Goal: Task Accomplishment & Management: Use online tool/utility

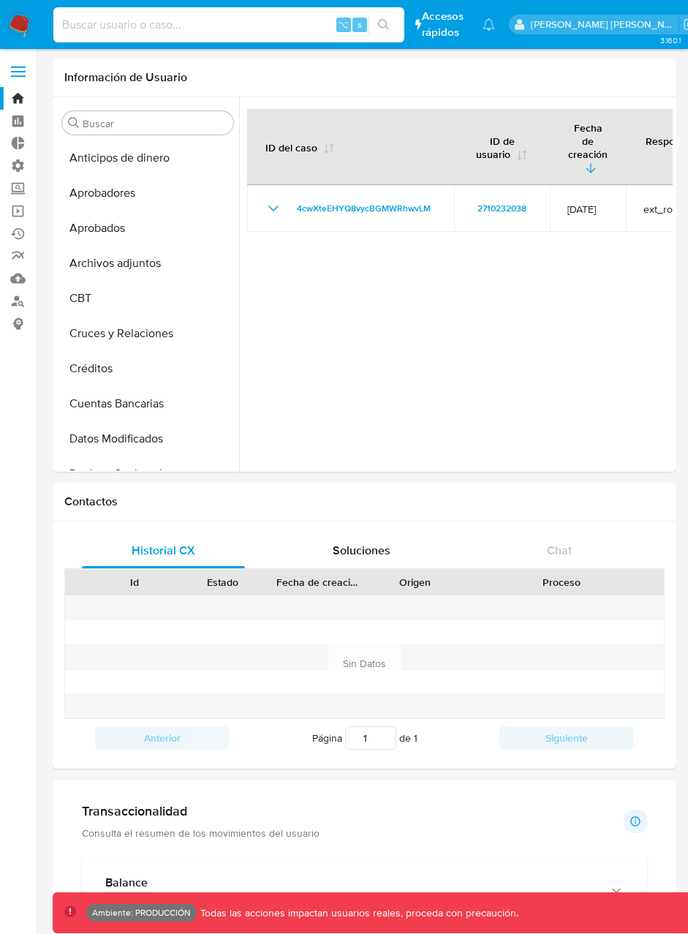
select select "10"
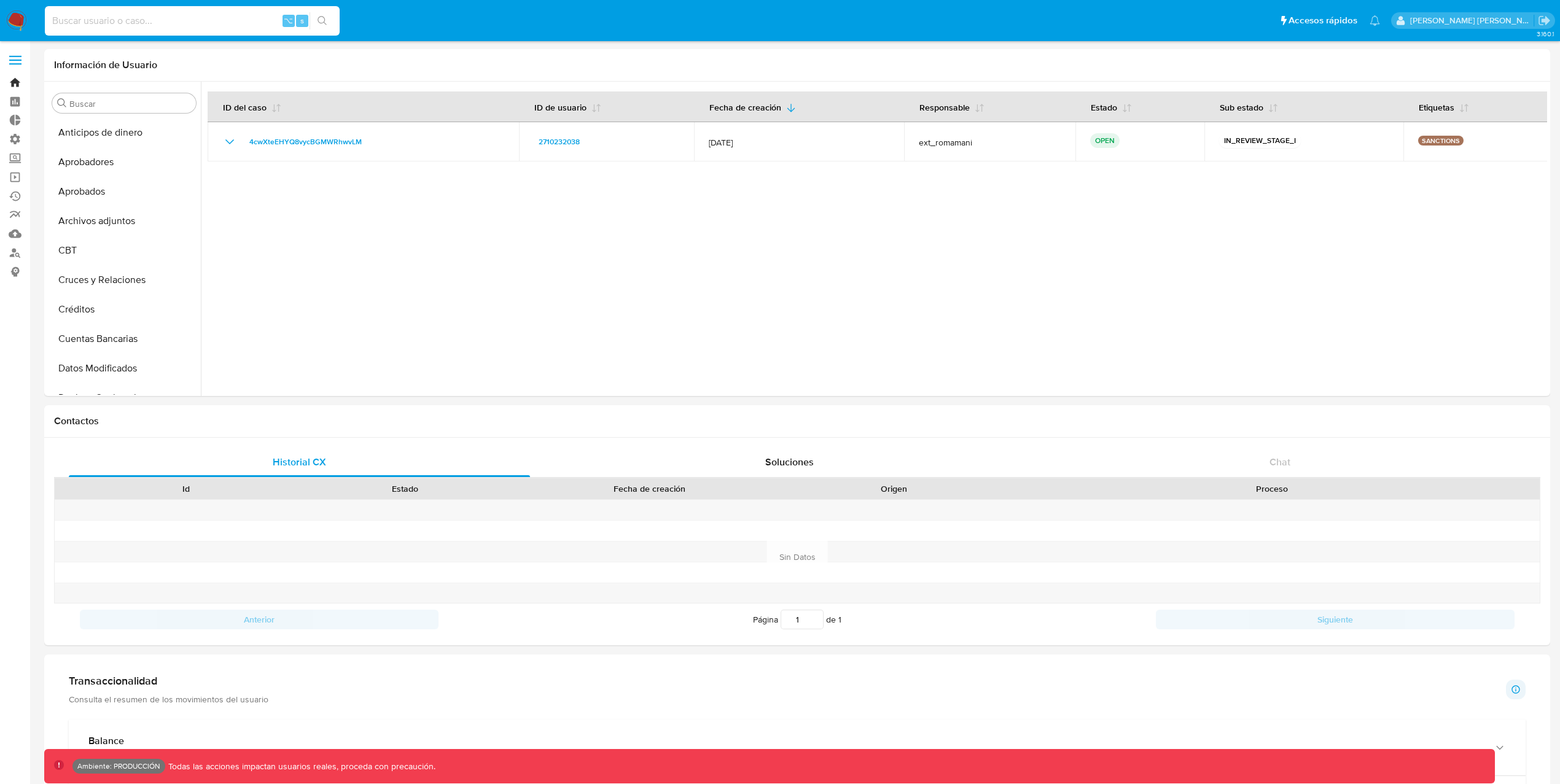
click at [18, 80] on link "Bandeja" at bounding box center [73, 82] width 146 height 19
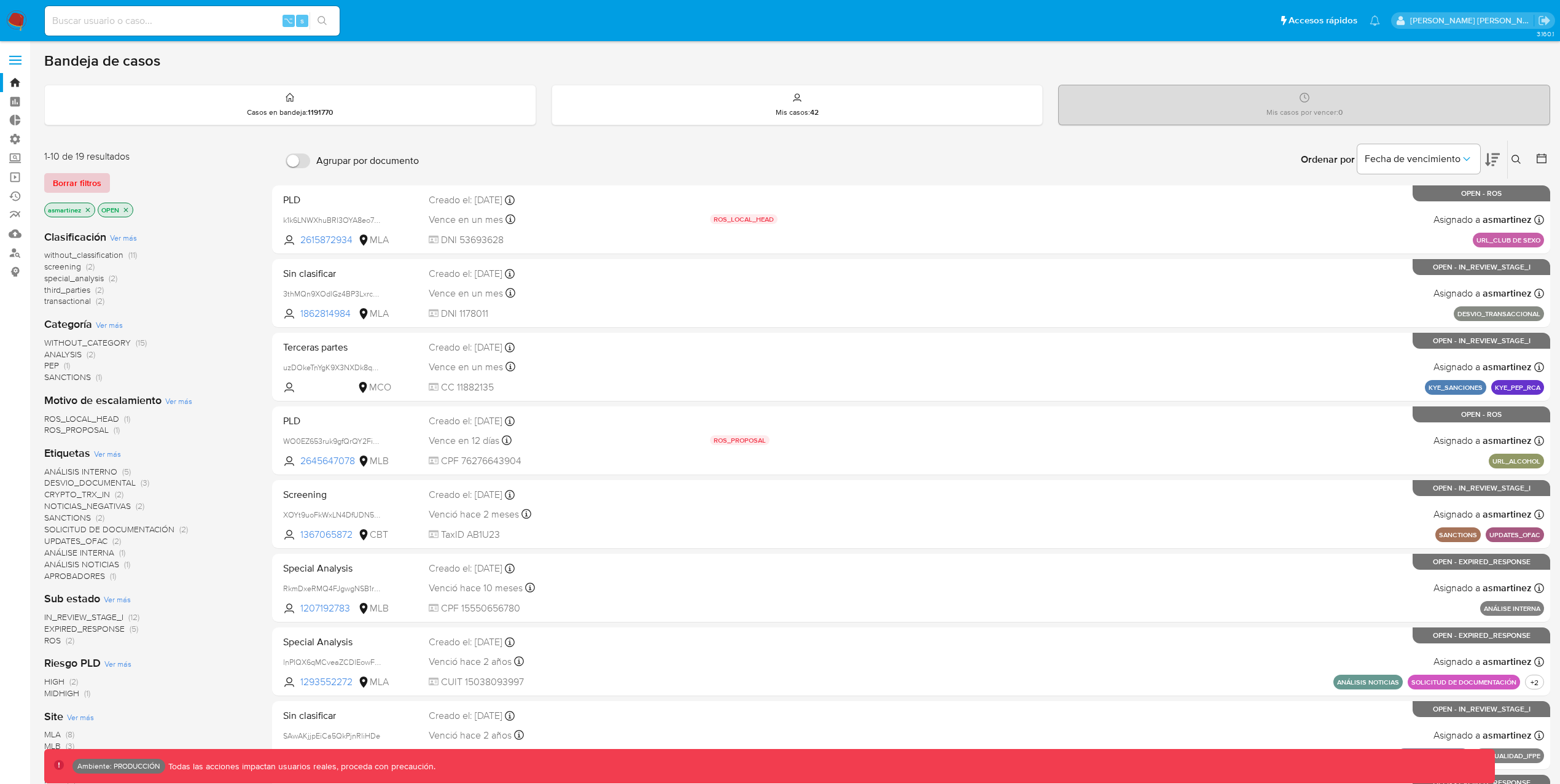
click at [97, 189] on span "Borrar filtros" at bounding box center [77, 183] width 49 height 17
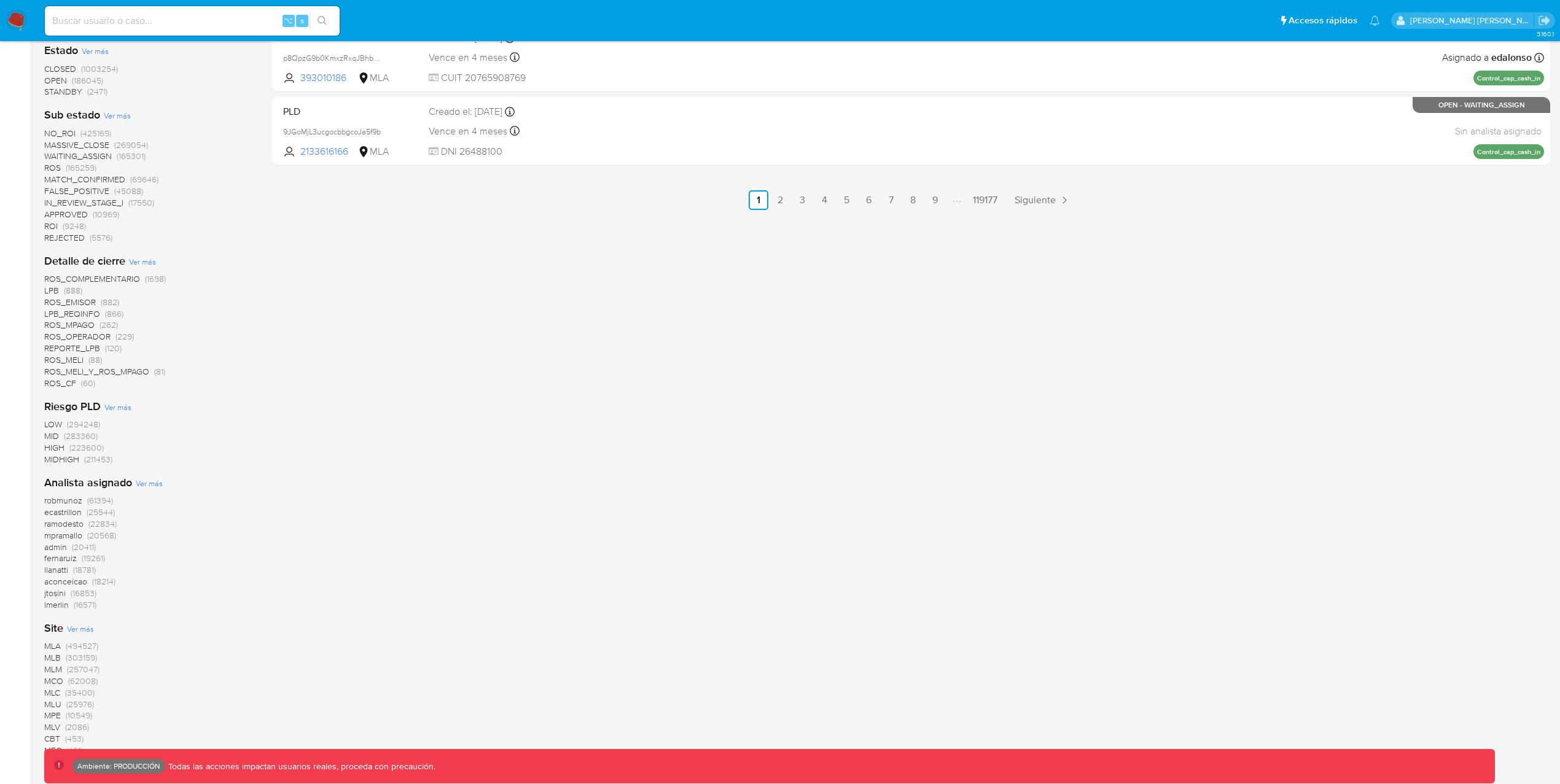
scroll to position [835, 0]
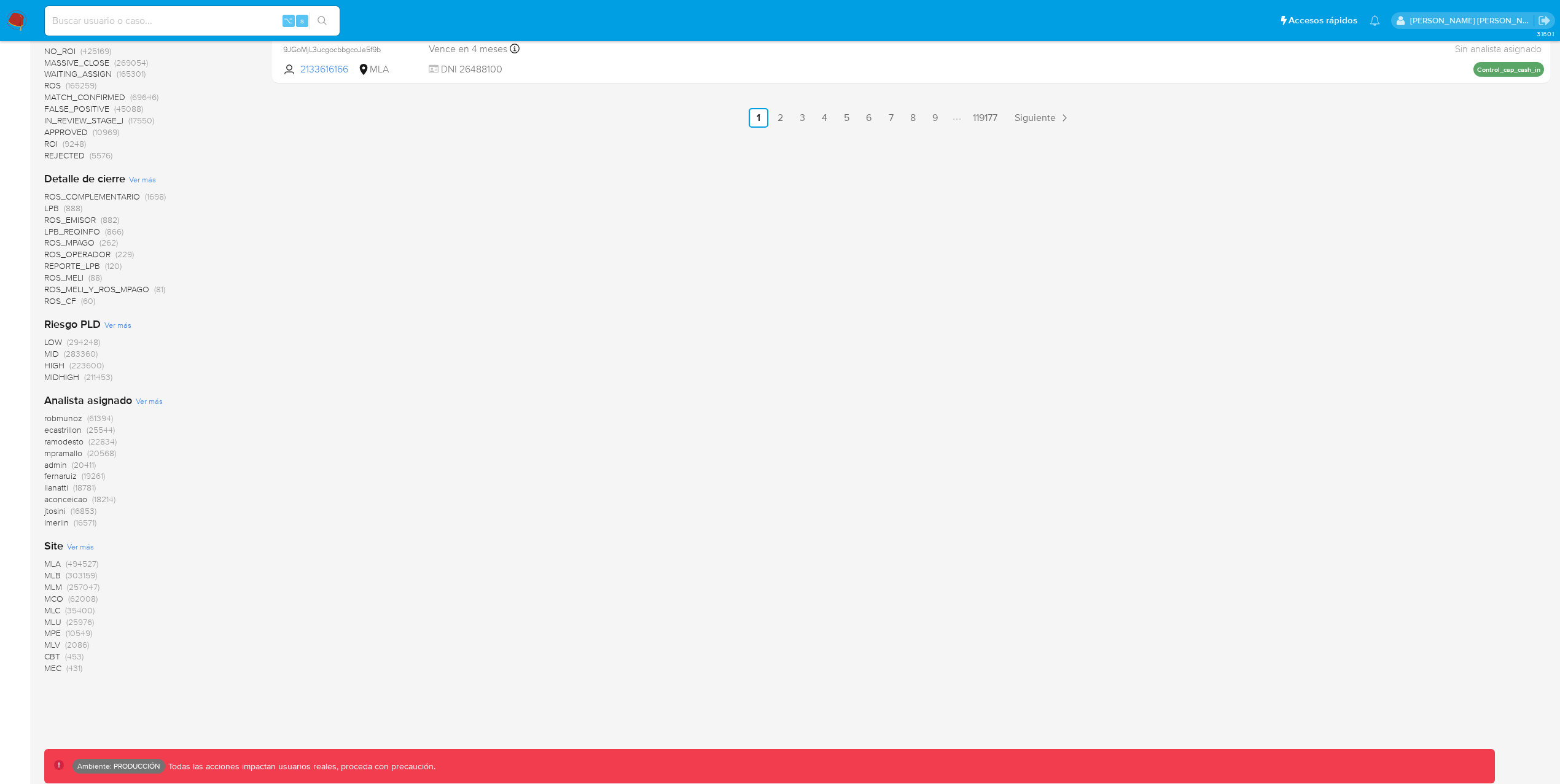
click at [73, 573] on span "(303159)" at bounding box center [81, 575] width 31 height 13
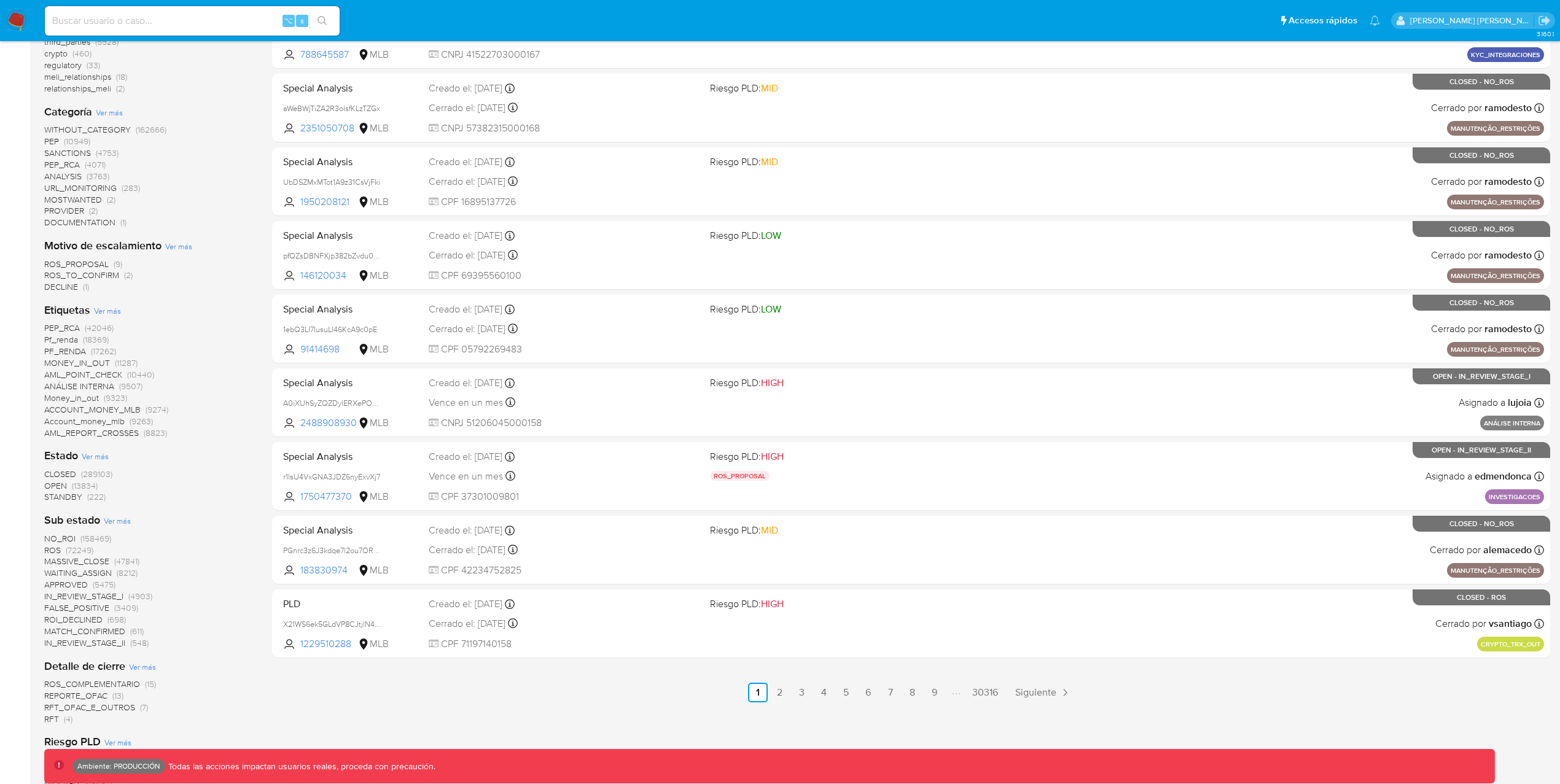
scroll to position [253, 0]
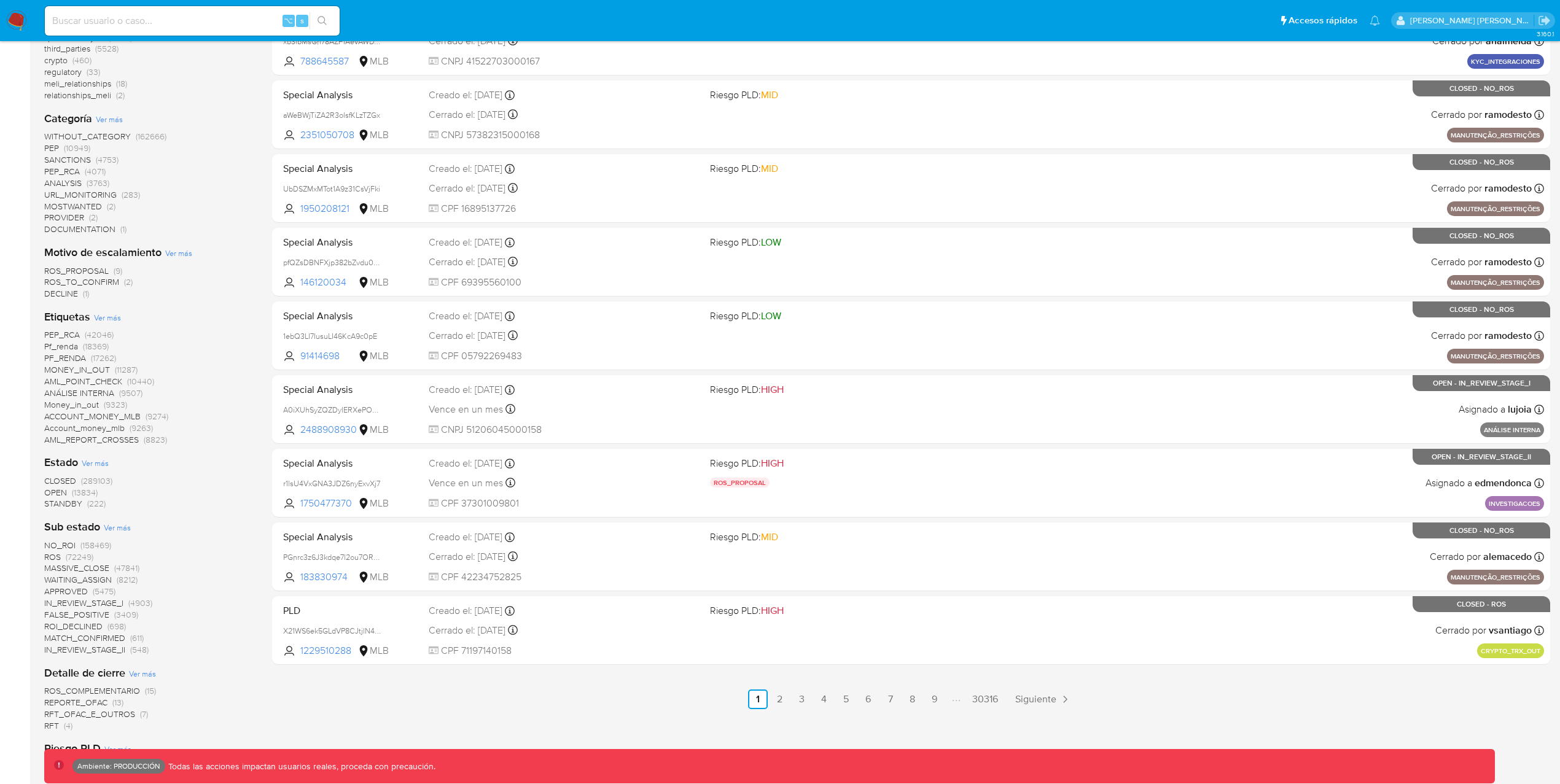
click at [72, 481] on span "CLOSED" at bounding box center [60, 480] width 32 height 13
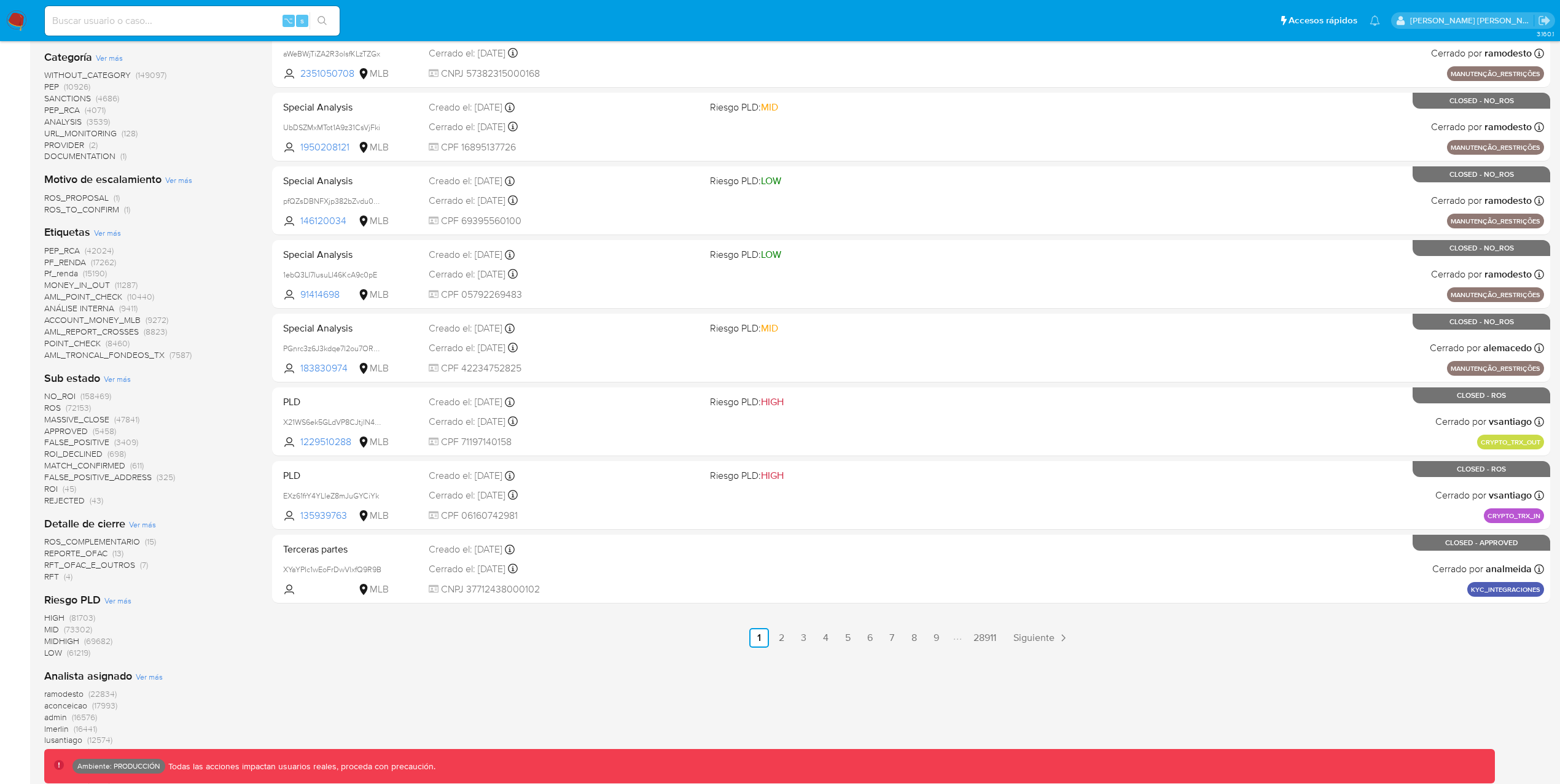
scroll to position [325, 0]
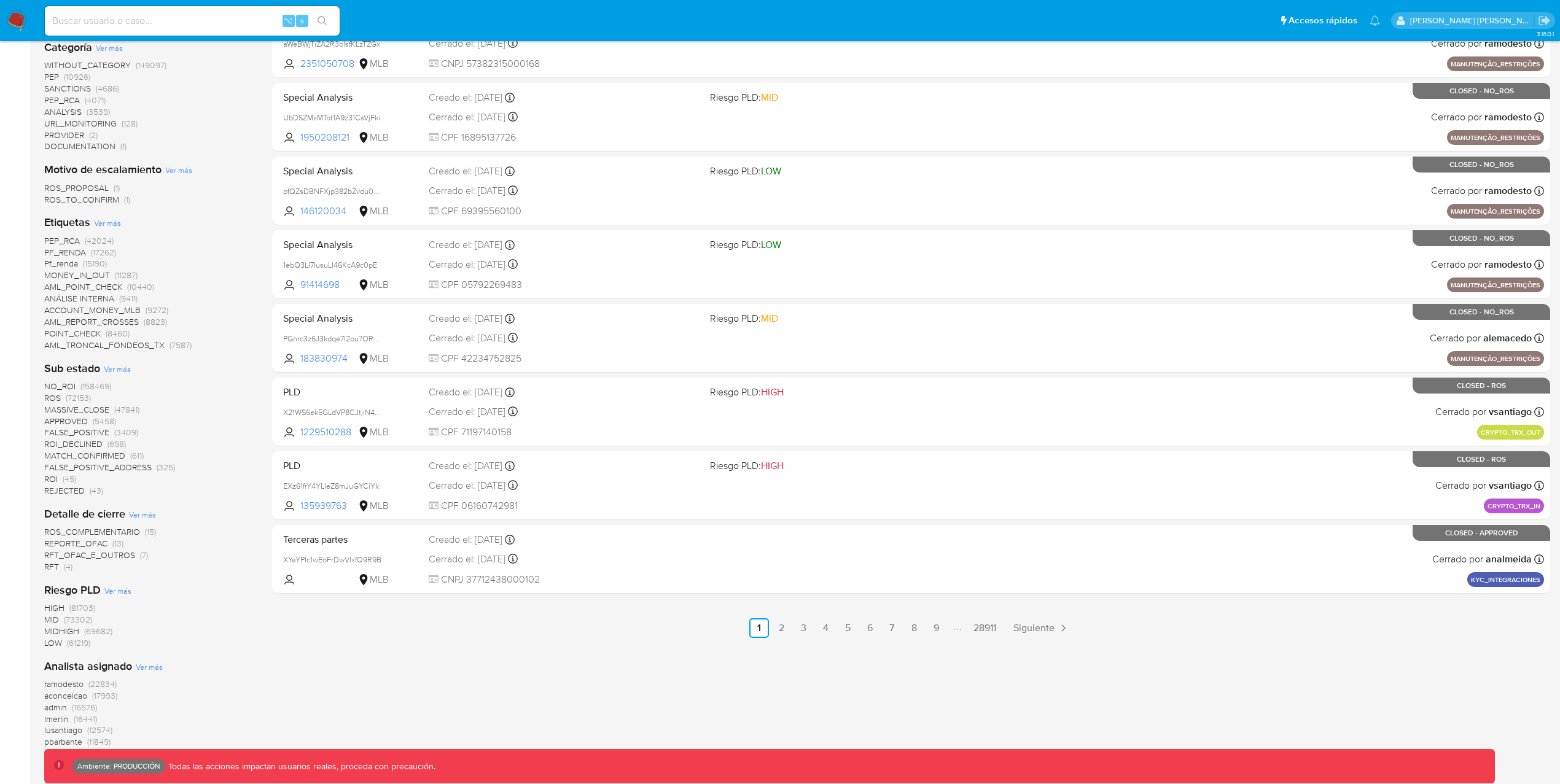
click at [61, 398] on span "ROS (72153)" at bounding box center [68, 398] width 47 height 12
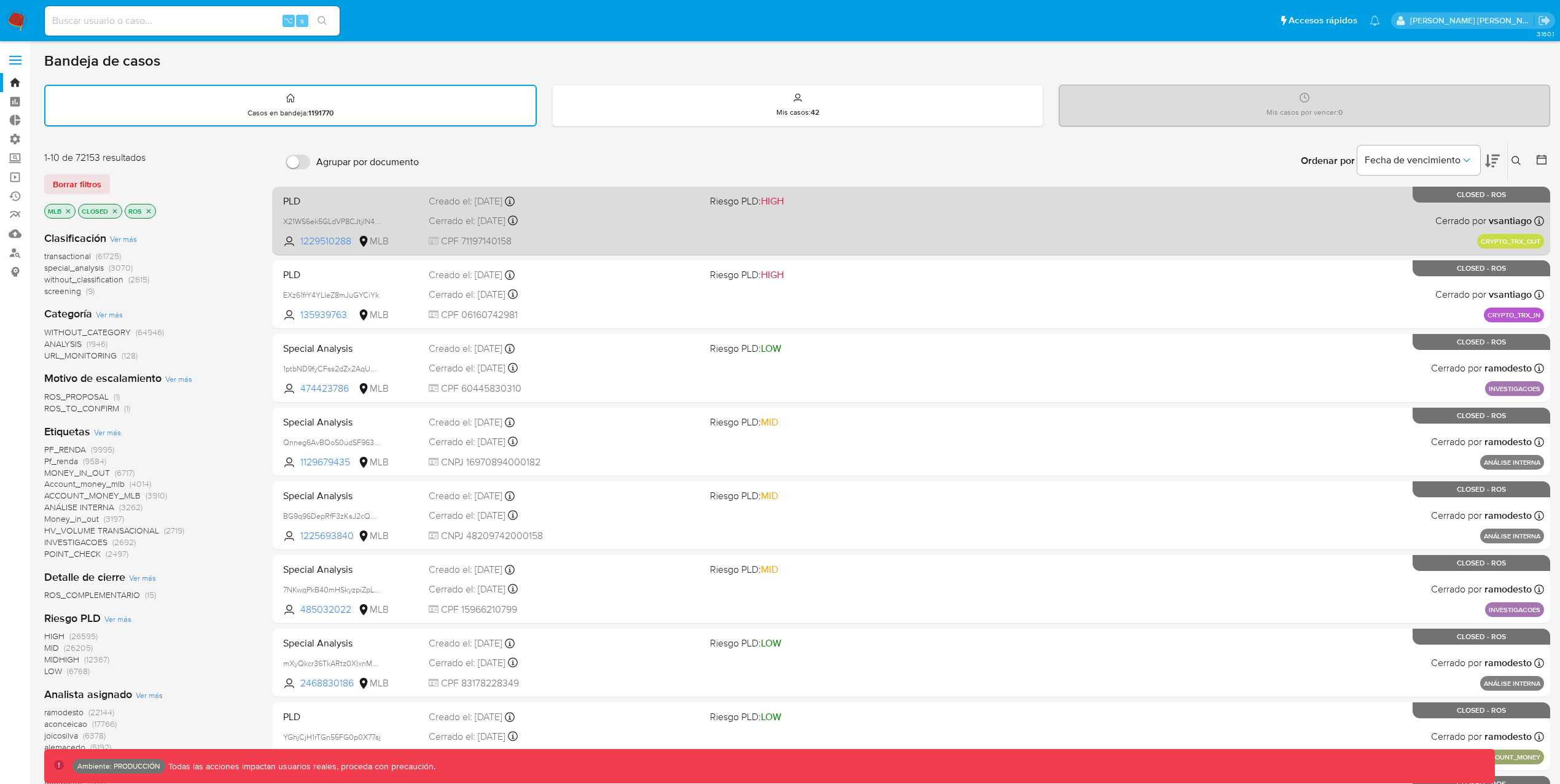
click at [1322, 220] on div "PLD X21WS6ek5GLdVP8CJtjlN4pn 1229510288 MLB Riesgo PLD: HIGH Creado el: [DATE] …" at bounding box center [910, 221] width 1265 height 62
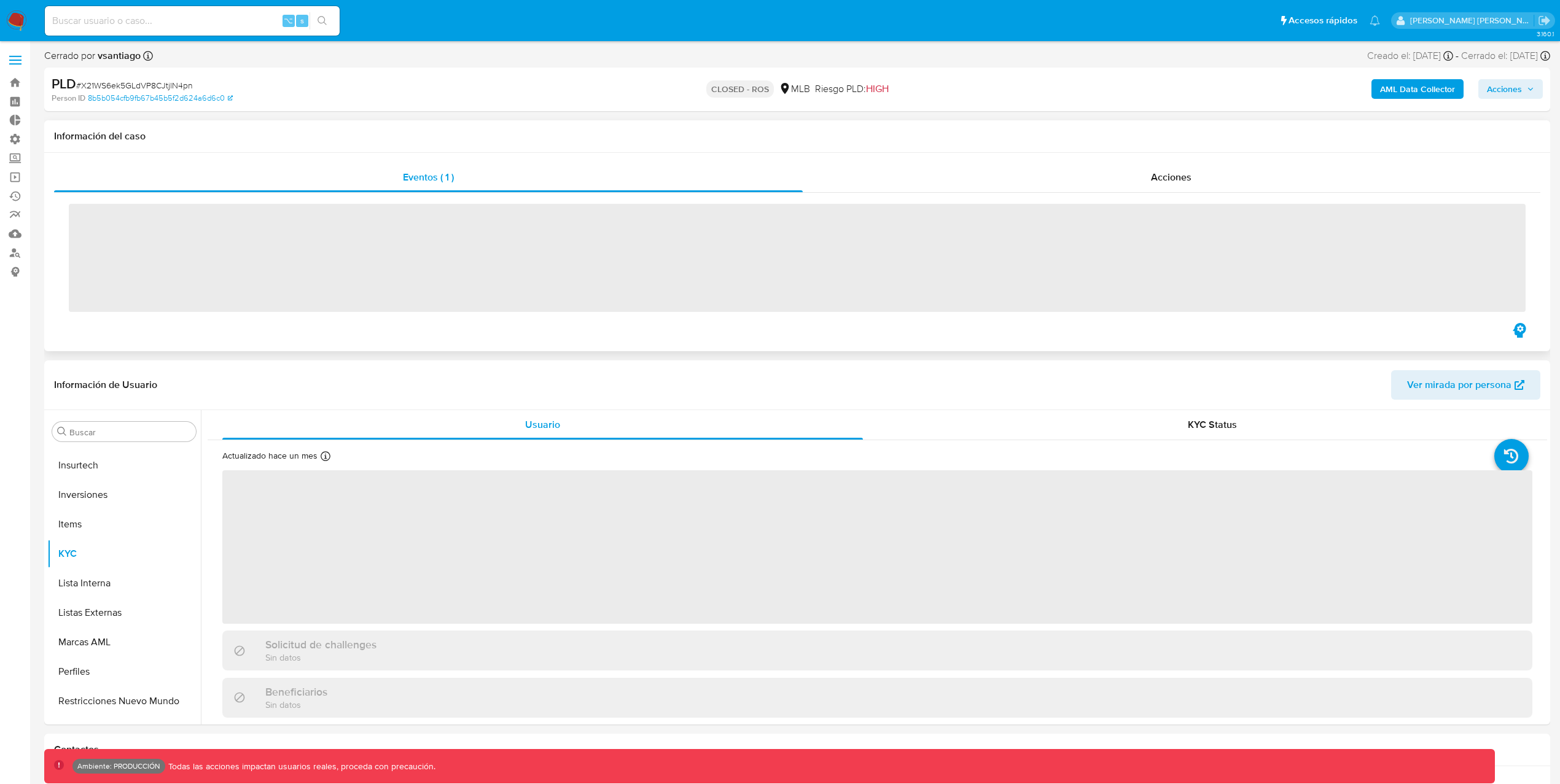
scroll to position [636, 0]
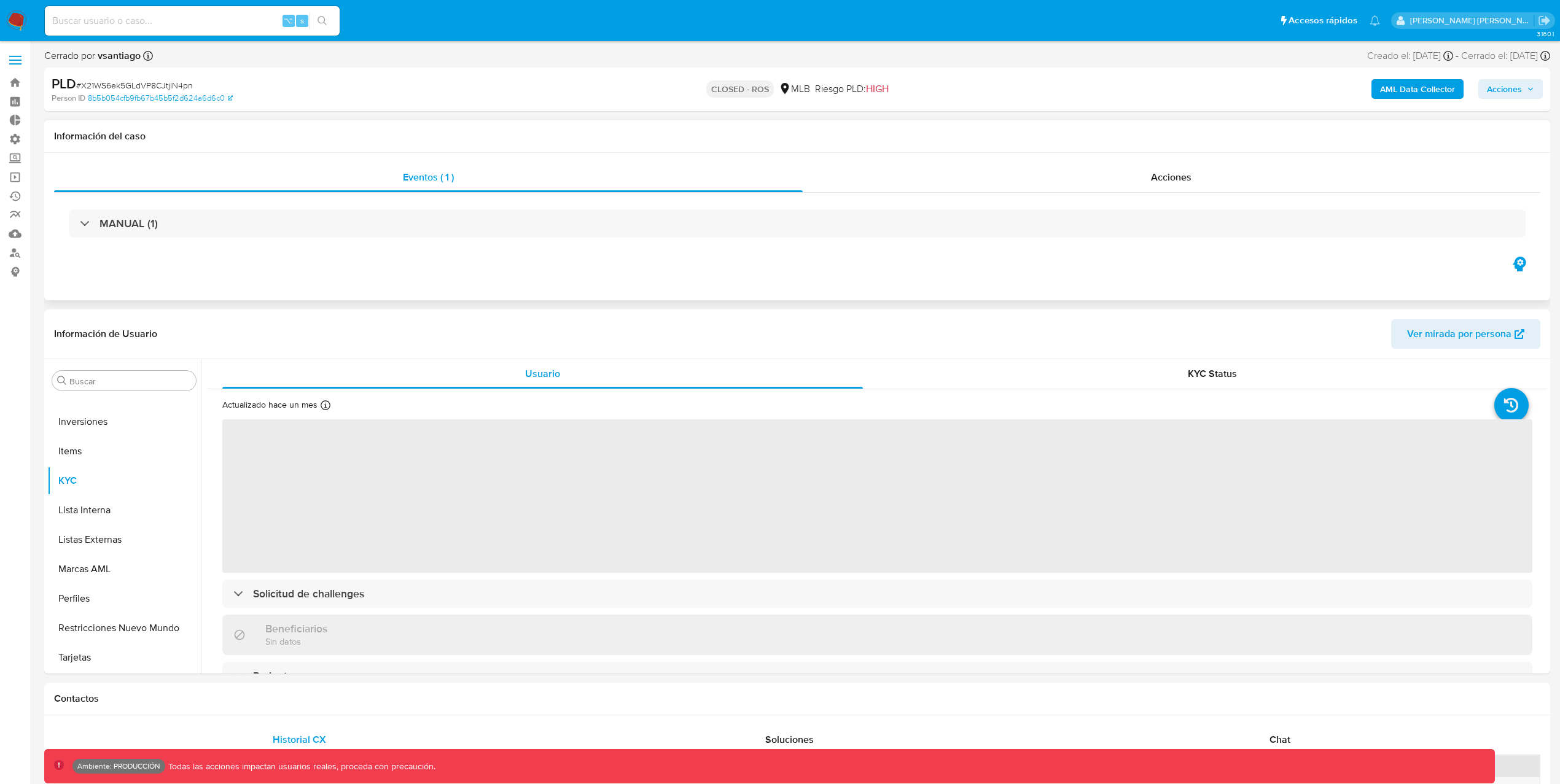
select select "10"
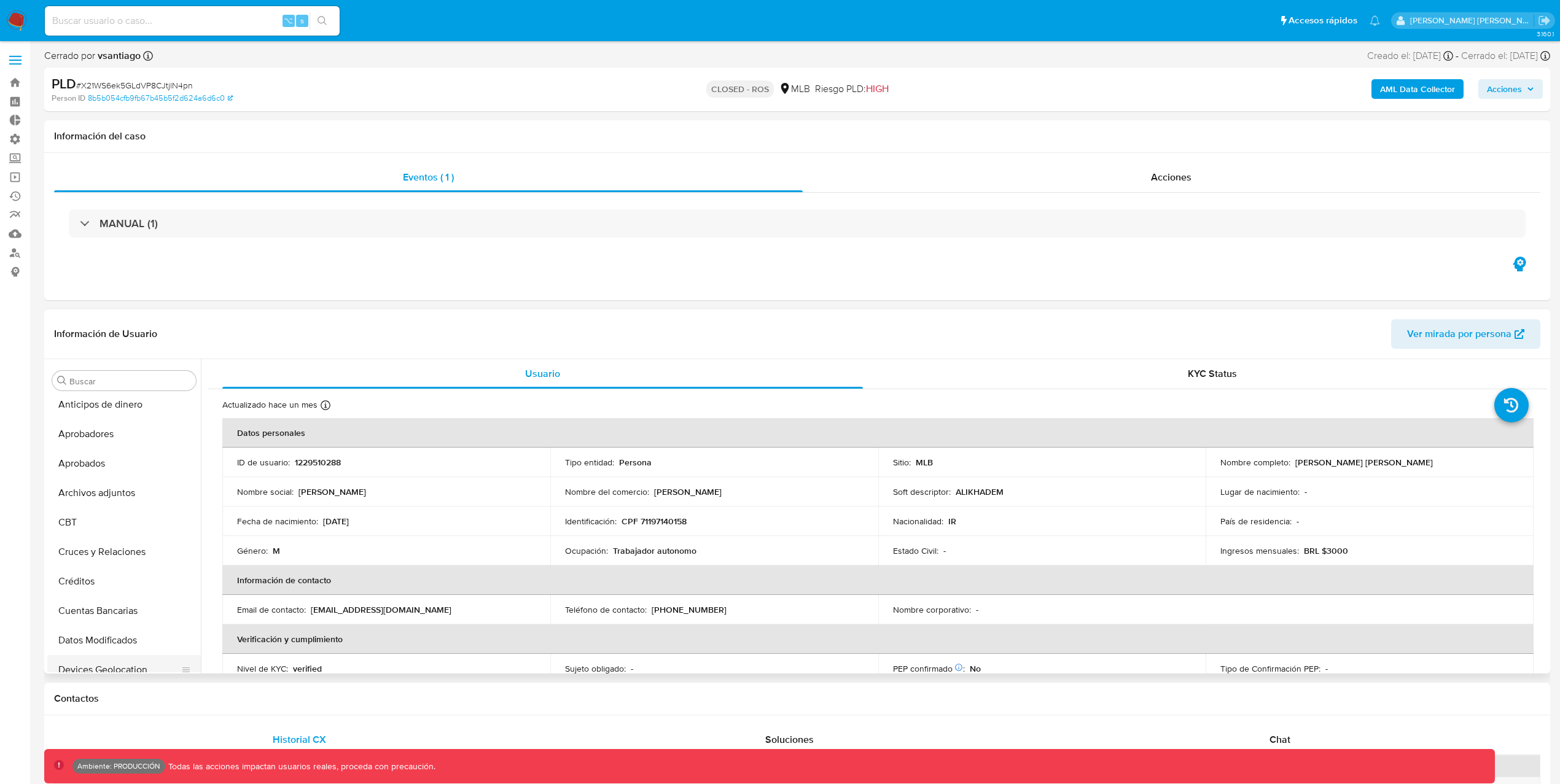
scroll to position [0, 0]
click at [129, 504] on button "Archivos adjuntos" at bounding box center [118, 498] width 144 height 29
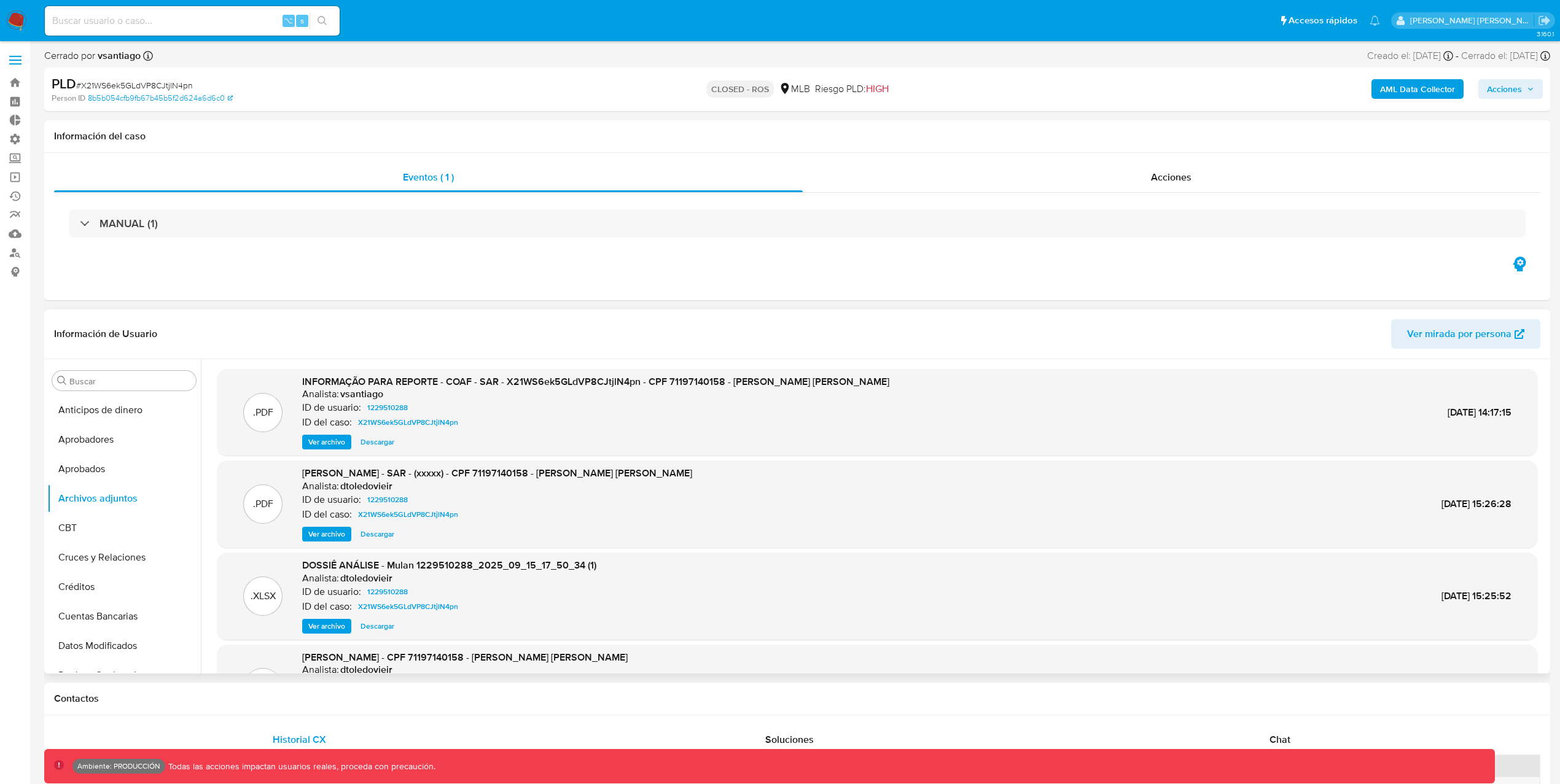
click at [345, 442] on button "Ver archivo" at bounding box center [327, 442] width 50 height 15
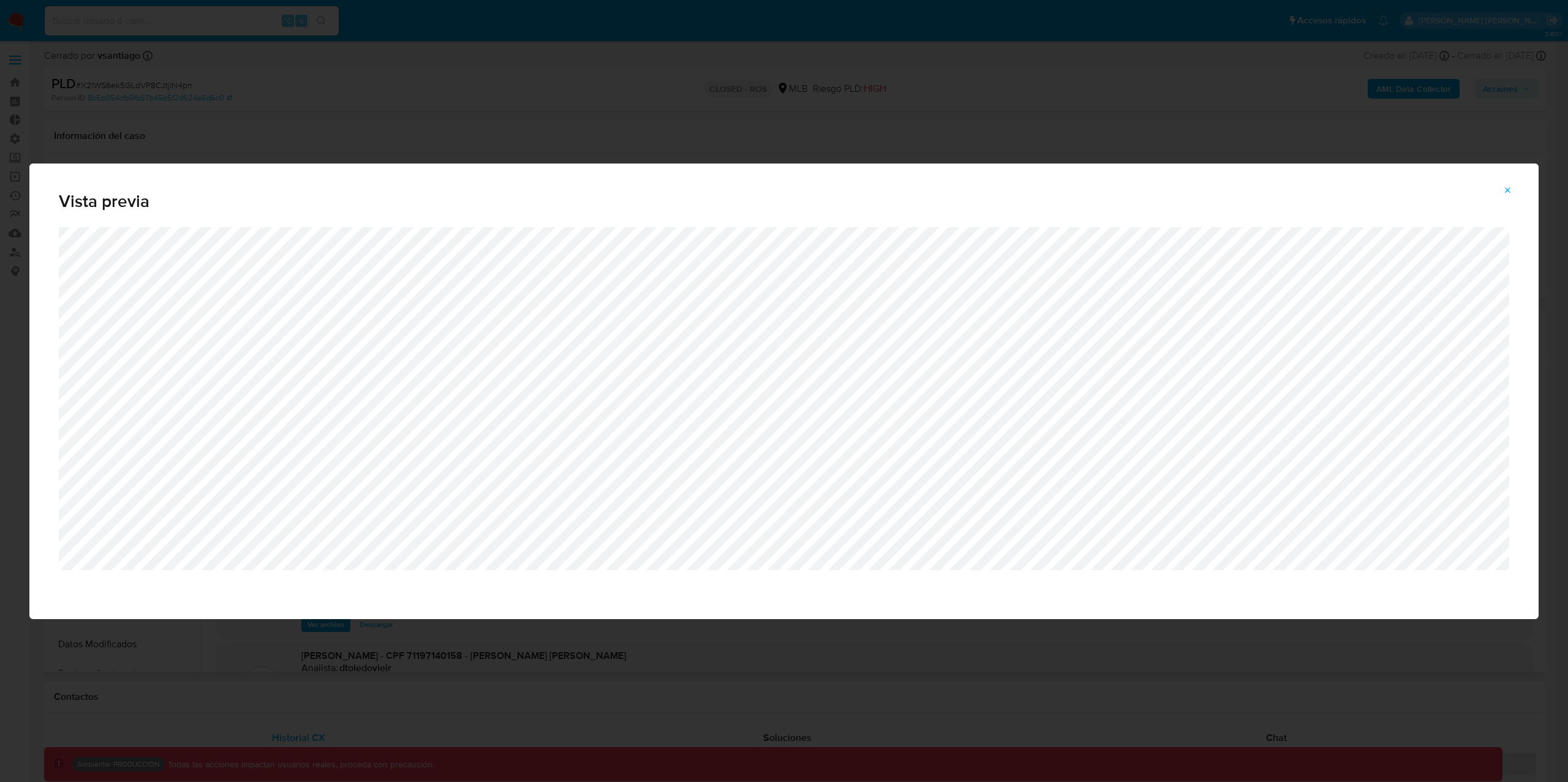
click at [1509, 188] on icon "Attachment preview" at bounding box center [1509, 191] width 10 height 10
